Goal: Check status: Check status

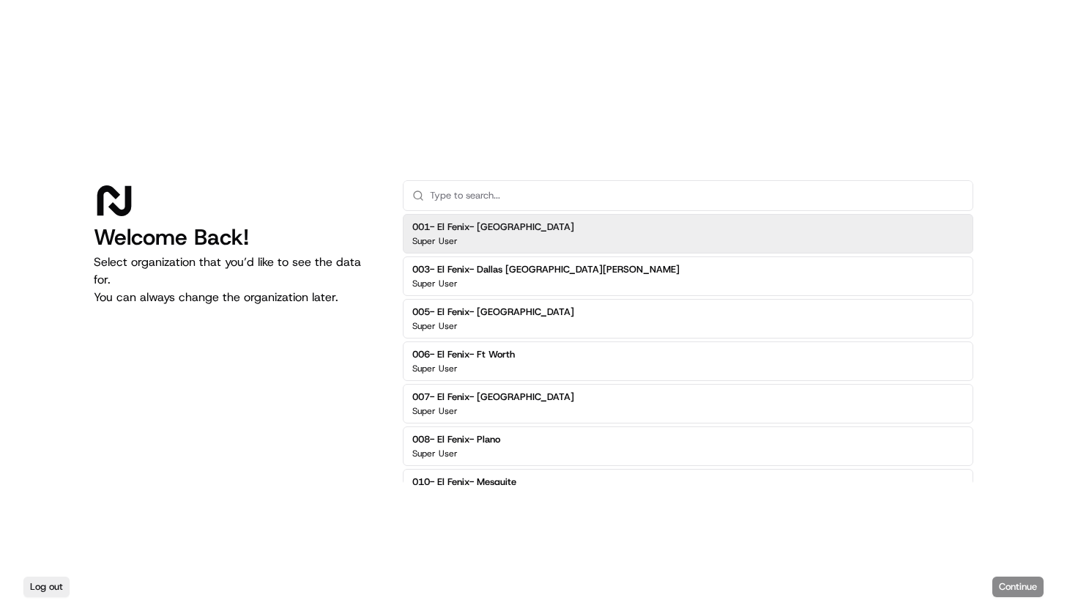
click at [517, 194] on input "text" at bounding box center [697, 195] width 534 height 29
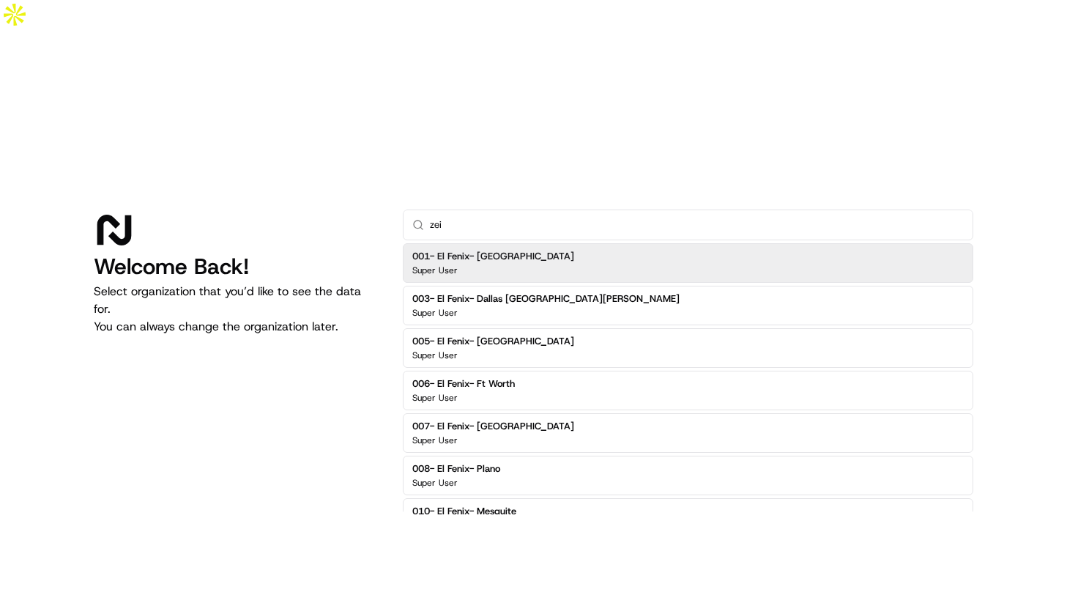
type input "zeid"
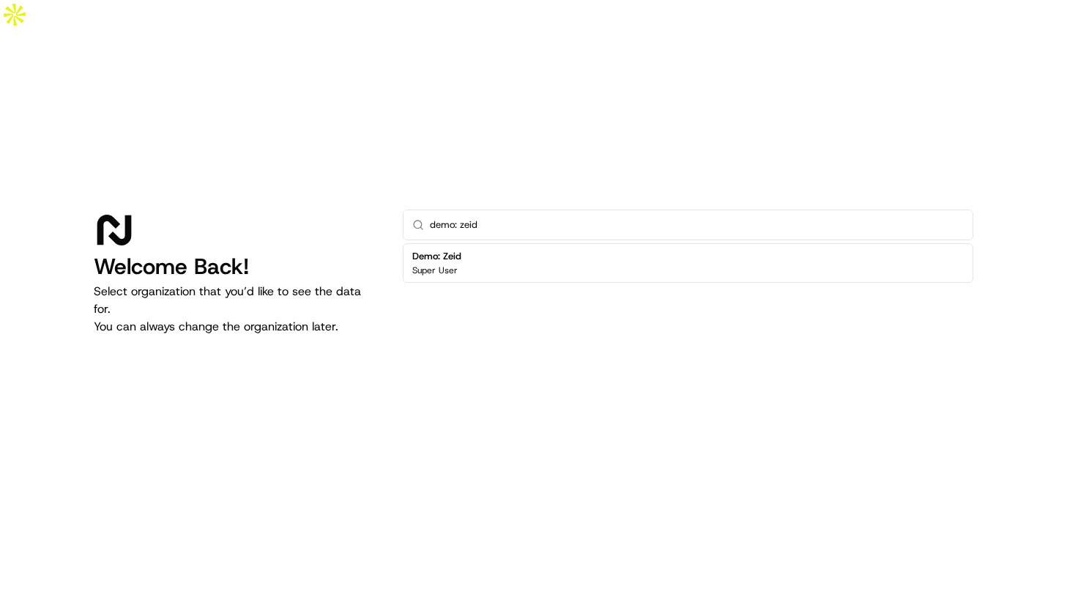
type input "demo: zeid"
click at [483, 243] on div "Demo: Zeid Super User" at bounding box center [688, 263] width 571 height 40
